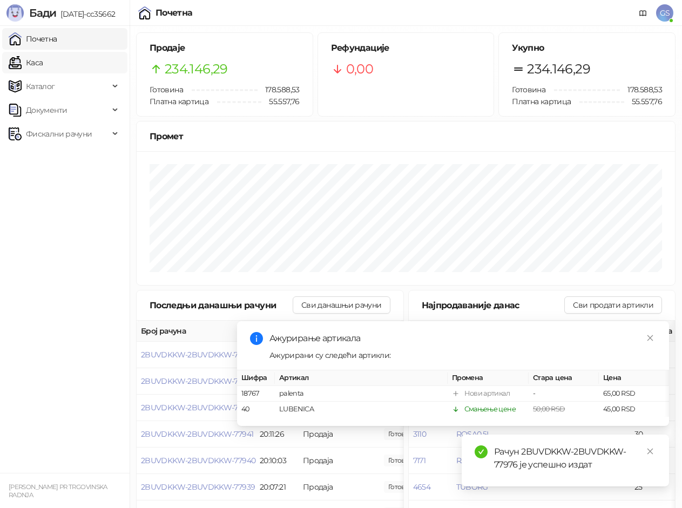
click at [43, 65] on link "Каса" at bounding box center [26, 63] width 34 height 22
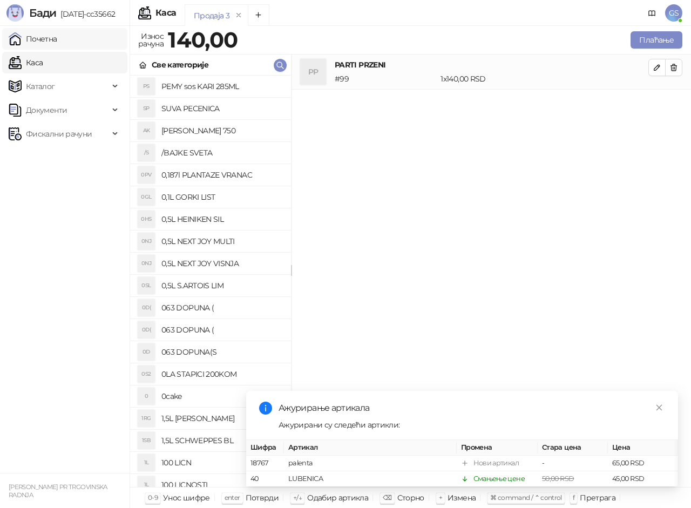
click at [57, 39] on link "Почетна" at bounding box center [33, 39] width 49 height 22
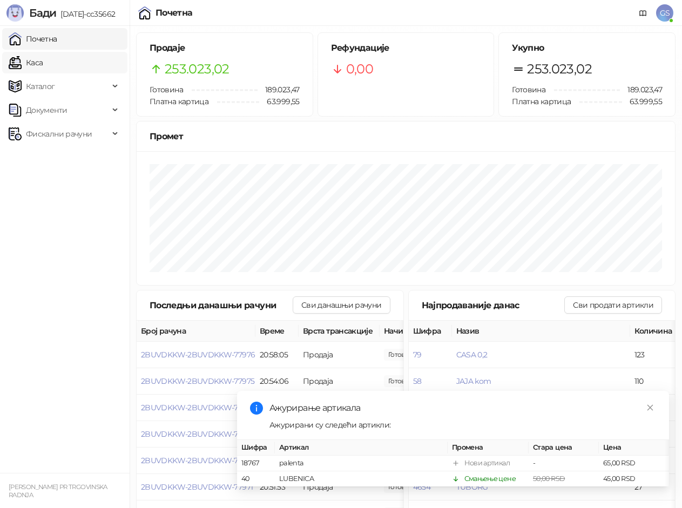
click at [43, 66] on link "Каса" at bounding box center [26, 63] width 34 height 22
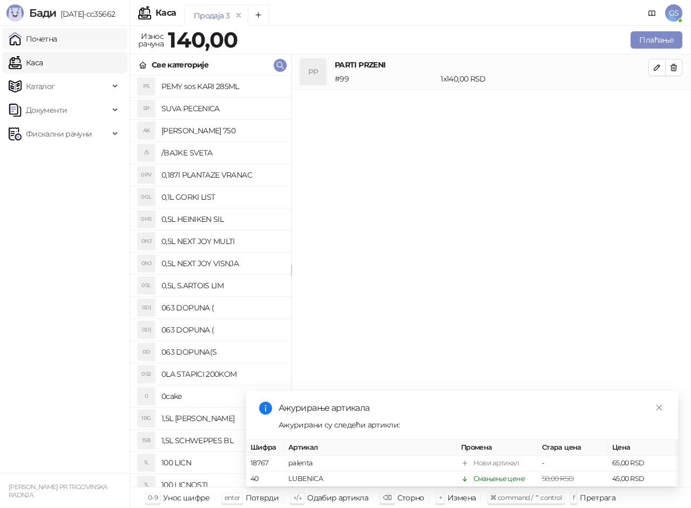
click at [57, 43] on link "Почетна" at bounding box center [33, 39] width 49 height 22
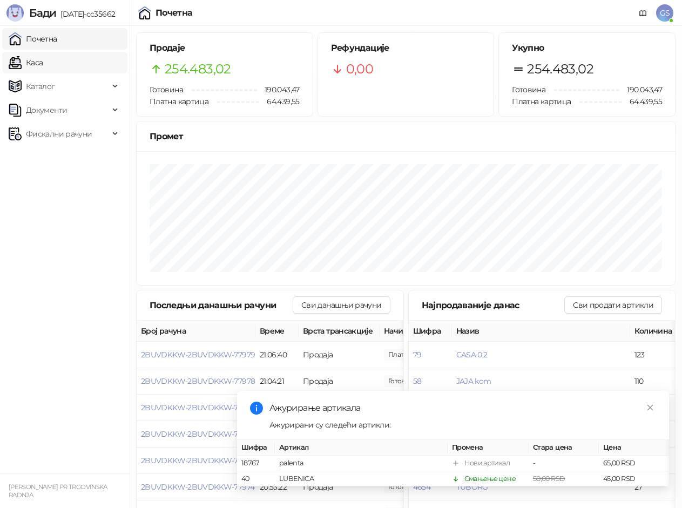
click at [43, 56] on link "Каса" at bounding box center [26, 63] width 34 height 22
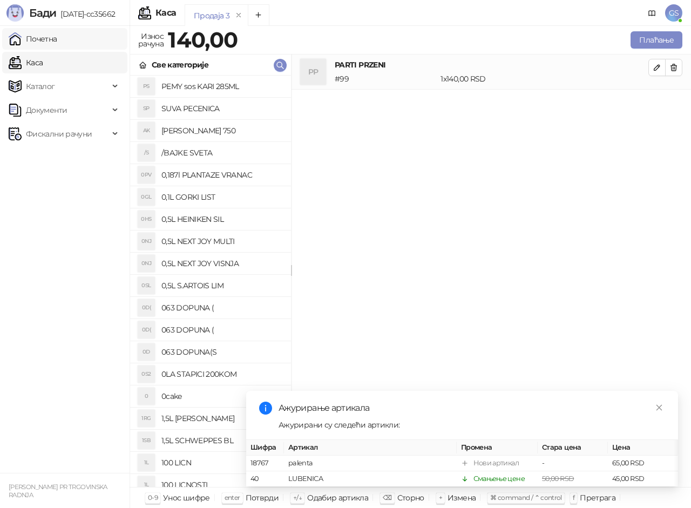
click at [57, 42] on link "Почетна" at bounding box center [33, 39] width 49 height 22
